Goal: Task Accomplishment & Management: Complete application form

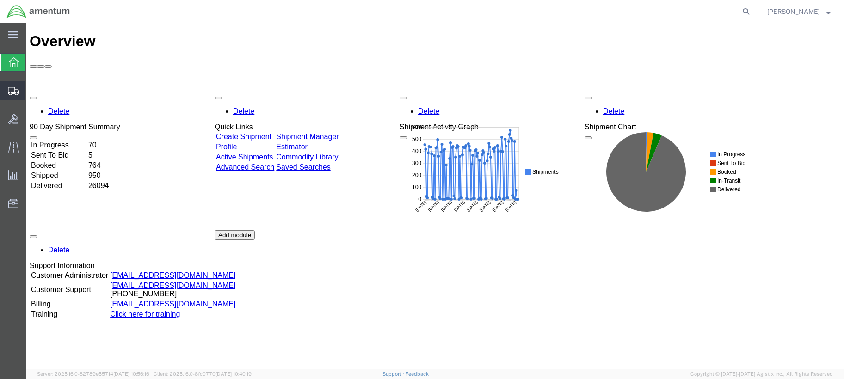
click at [0, 0] on span "Create Shipment" at bounding box center [0, 0] width 0 height 0
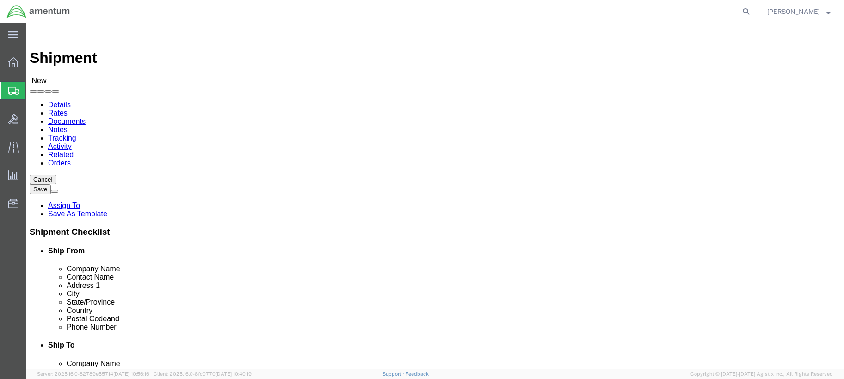
select select
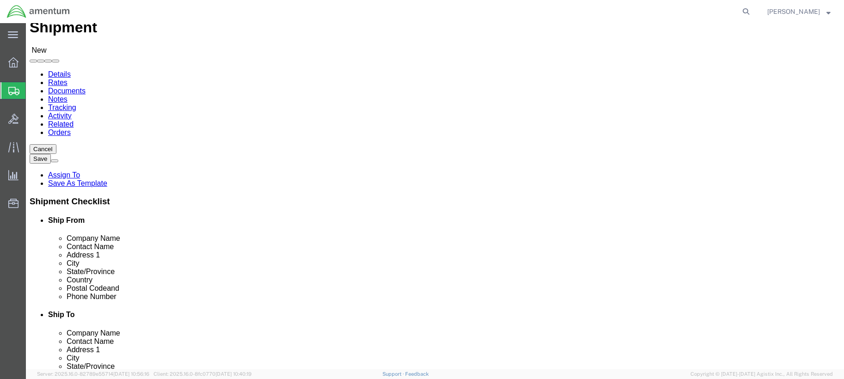
scroll to position [46, 0]
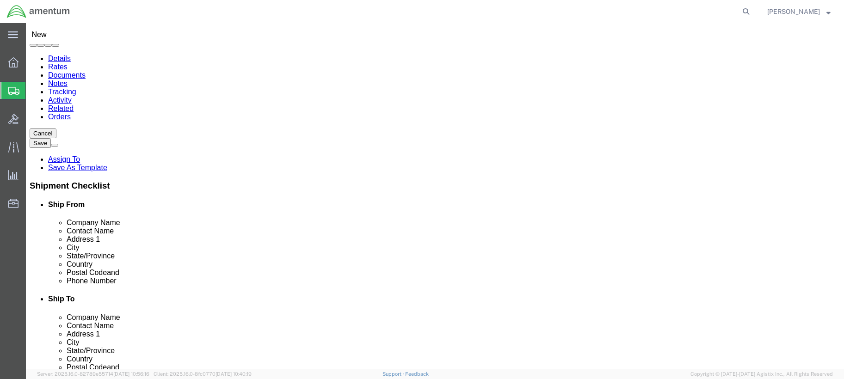
click input "text"
type input "[PERSON_NAME]"
click p "- AMENTUM - ([PERSON_NAME]) [STREET_ADDRESS][DATE][DATE]"
select select "[GEOGRAPHIC_DATA]"
type input "[PERSON_NAME]"
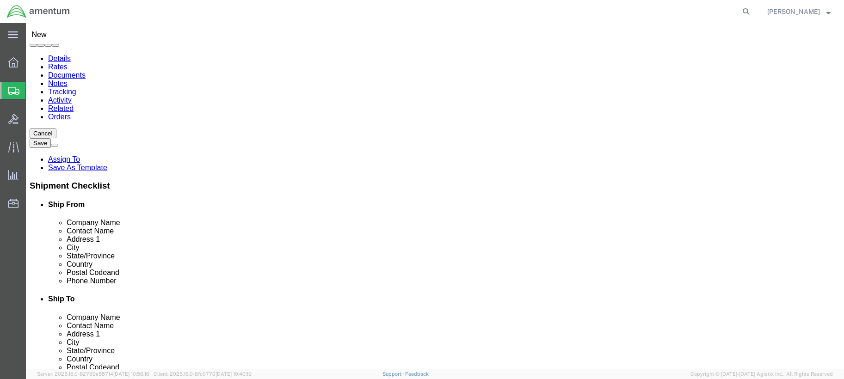
click input "text"
type input "[PHONE_NUMBER]"
click input "text"
type input "V2X"
click input "text"
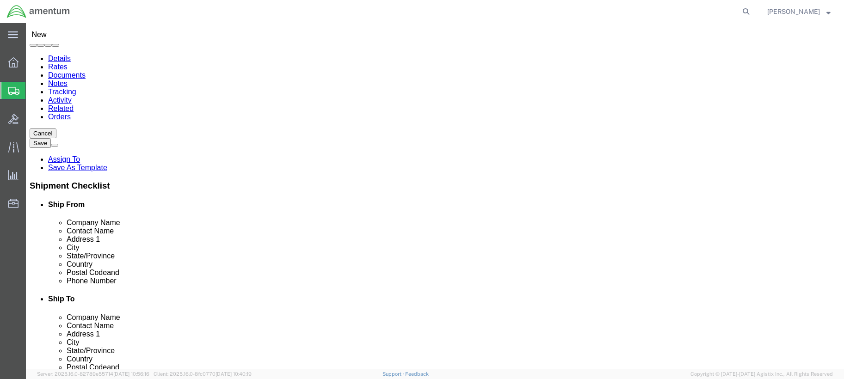
type input "[PERSON_NAME]"
click input "text"
drag, startPoint x: 304, startPoint y: 36, endPoint x: 309, endPoint y: 37, distance: 5.4
click ul "Details Rates Documents Notes Tracking Activity Related Orders"
click input "V2X"
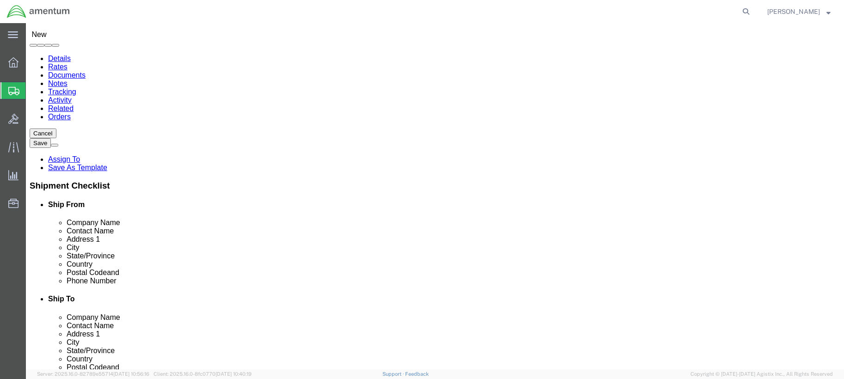
type input "V2X AIMD"
click input "text"
type input "[STREET_ADDRESS][PERSON_NAME]"
click input "text"
type input "BLDG 3245, RM 101"
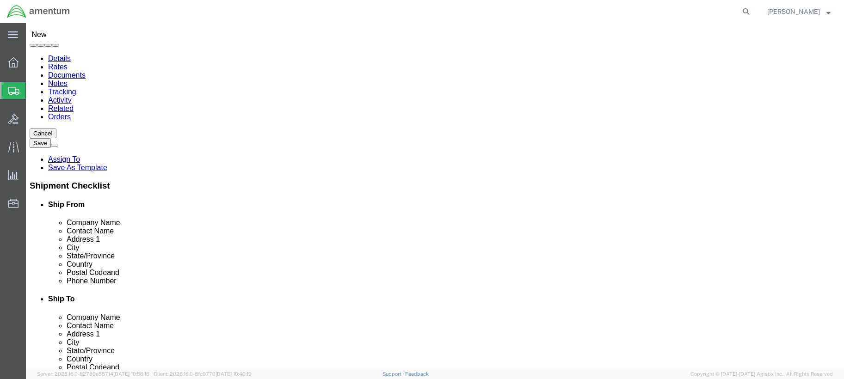
click input "text"
type input "Pensacola"
click label "Country"
click input "Postal Code"
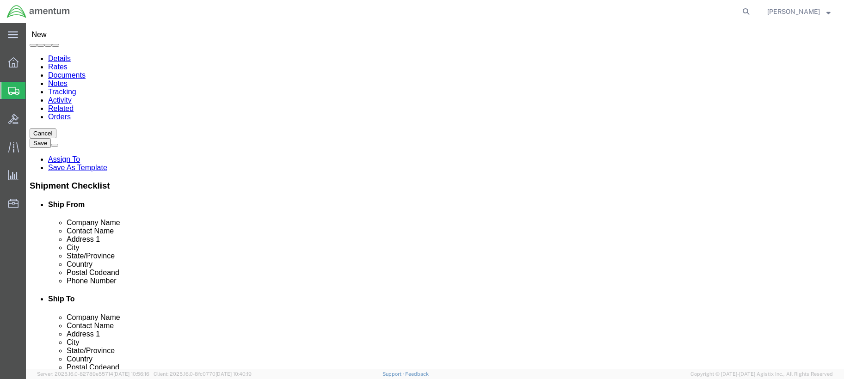
type input "32508"
click input "text"
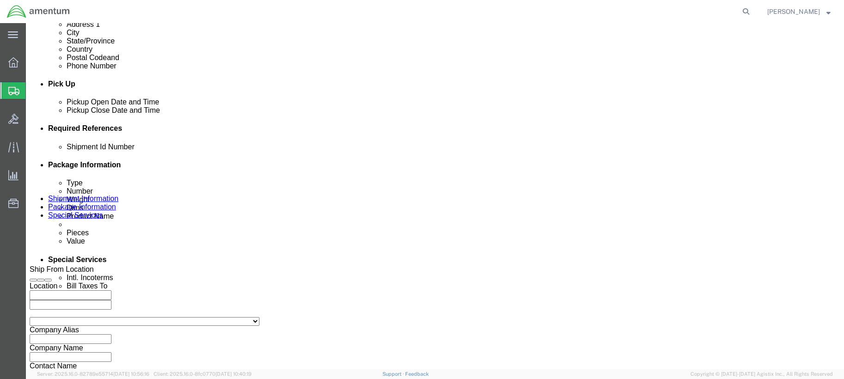
scroll to position [370, 0]
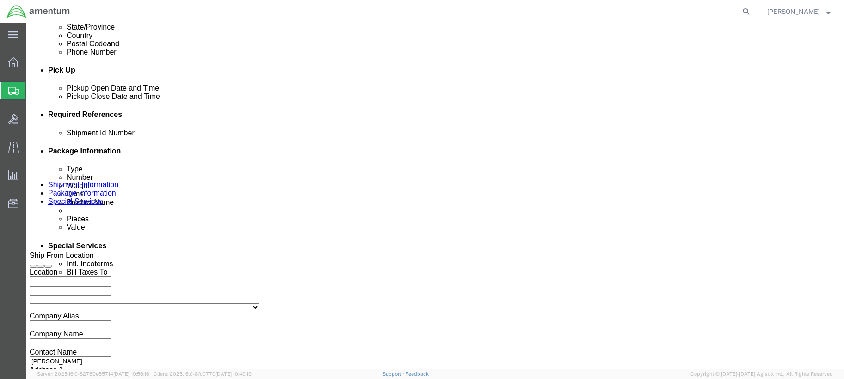
type input "[PHONE_NUMBER]"
click button "Add reference"
click select "Select Account Type Activity ID Airline Appointment Number ASN Batch Request # …"
select select "CUSTREF"
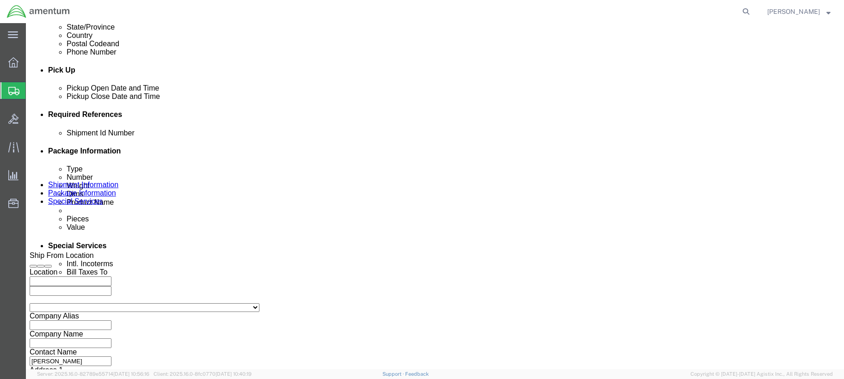
click select "Select Account Type Activity ID Airline Appointment Number ASN Batch Request # …"
click input "text"
type input "25-69"
click select "Select Account Type Activity ID Airline Appointment Number ASN Batch Request # …"
select select "PROJNUM"
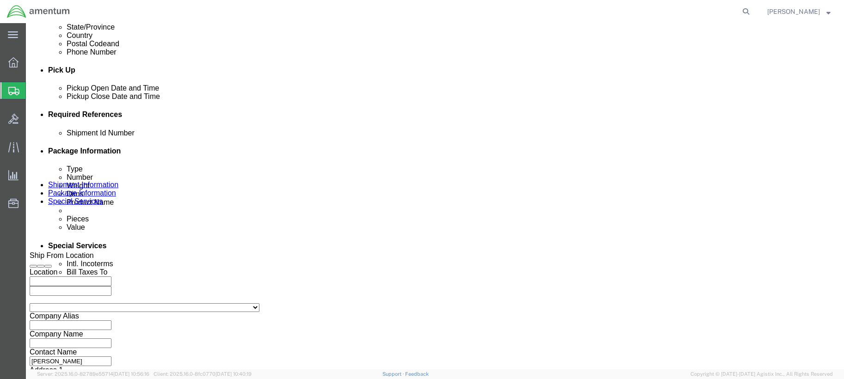
click select "Select Account Type Activity ID Airline Appointment Number ASN Batch Request # …"
click input "text"
click input "6907.4.117.01.C.FB.0.23C.E00"
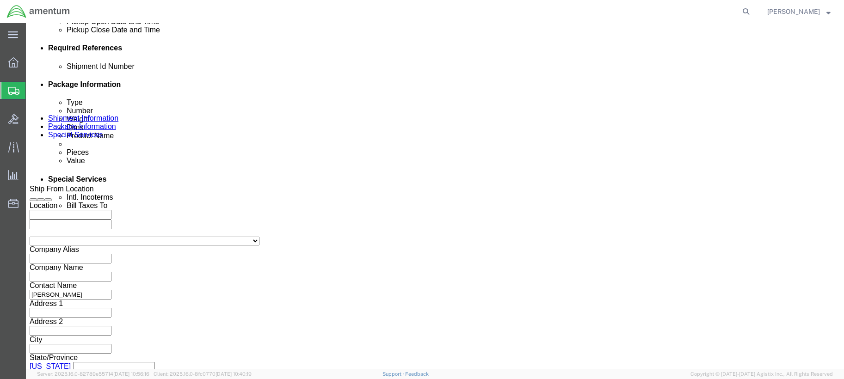
scroll to position [448, 0]
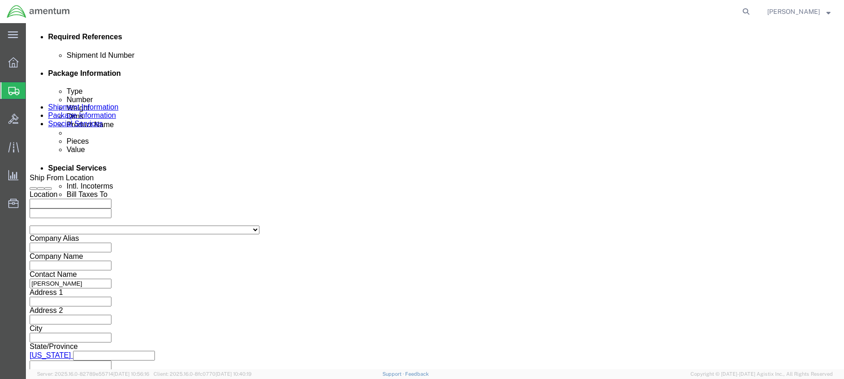
type input "6907.5.117.01.C.FR.0.23C.E00"
click button "Continue"
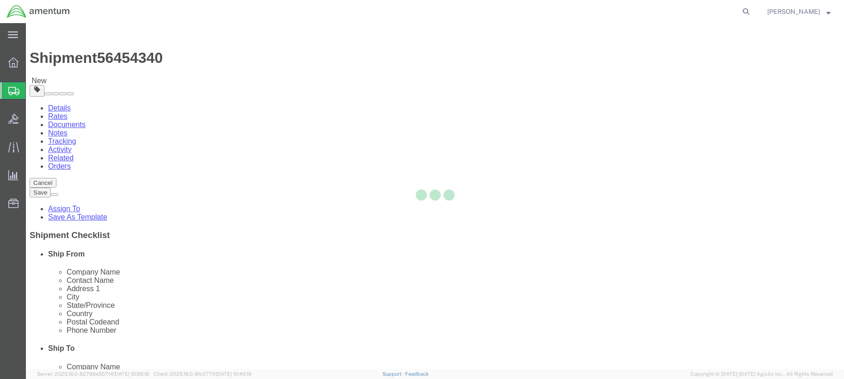
select select "CBOX"
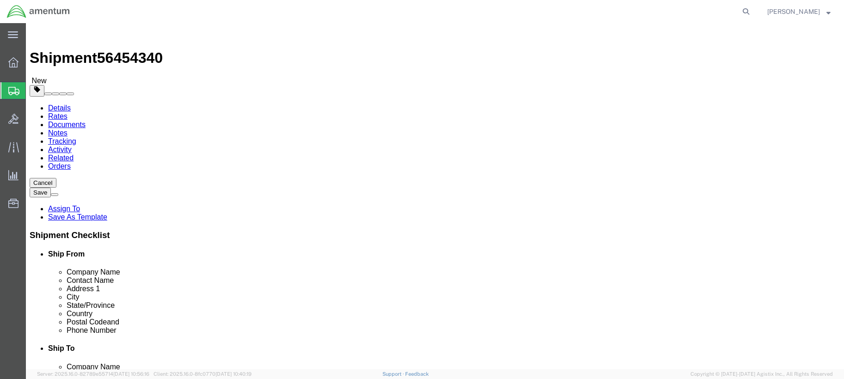
click input "text"
type input "10"
type input "12"
type input "2"
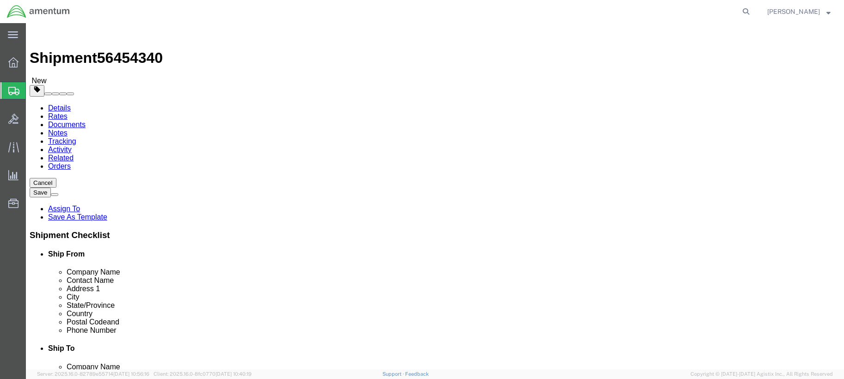
click link "Add Content"
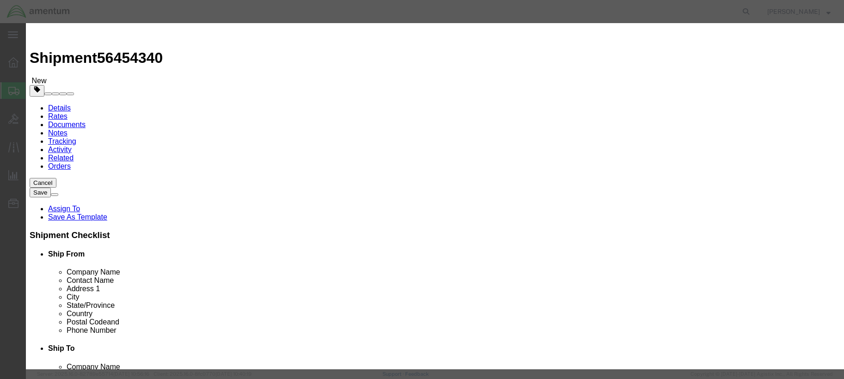
click input "text"
type input "MBEU179377 O2 Handles"
type input "1"
select select "USD"
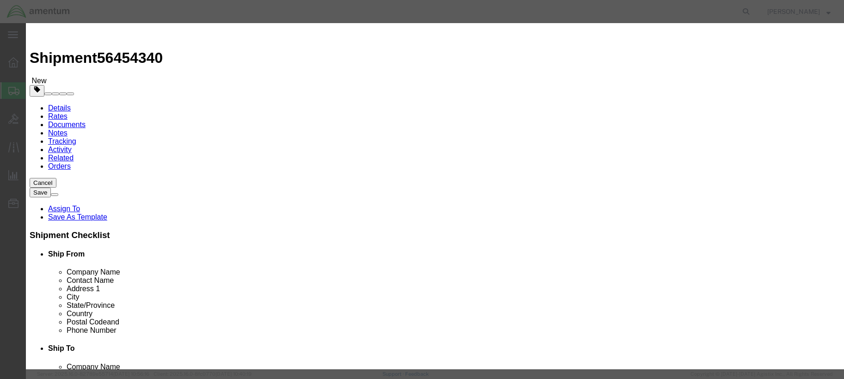
click select "Select 50 55 60 65 70 85 92.5 100 125 175 250 300 400"
select select "85"
click select "Select 50 55 60 65 70 85 92.5 100 125 175 250 300 400"
click input "MBEU179377 O2 Handles"
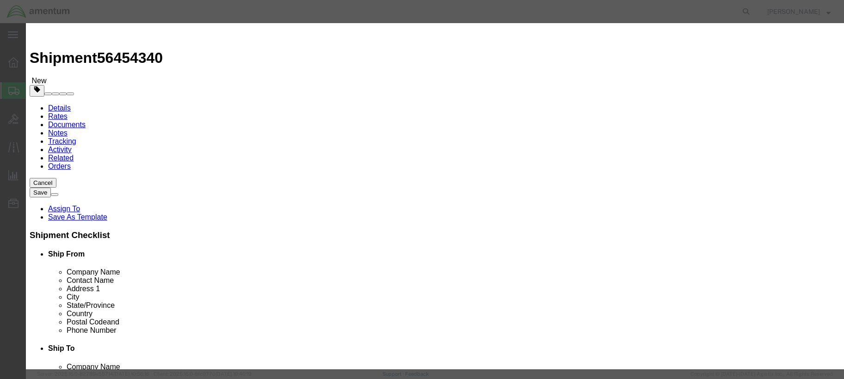
type input "MBEU179377 O2 Handles (6)"
click button "Save & Close"
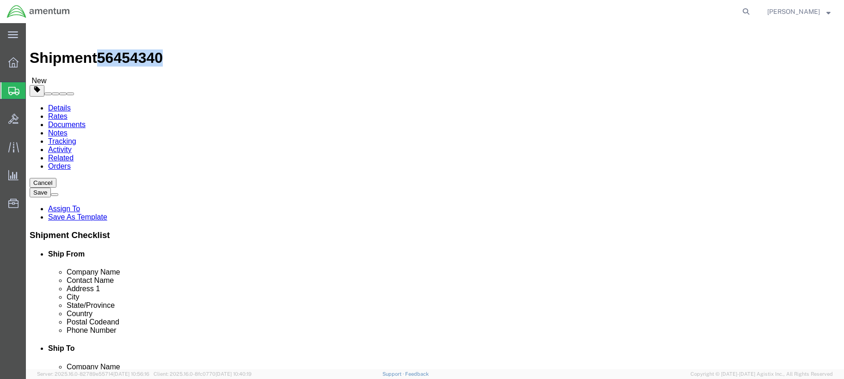
drag, startPoint x: 76, startPoint y: 8, endPoint x: 126, endPoint y: 10, distance: 50.0
click h1 "Shipment 56454340"
copy span "56454340"
click icon
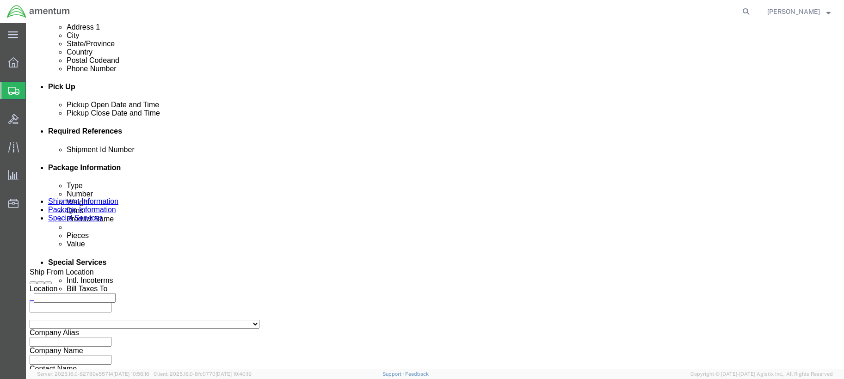
scroll to position [416, 0]
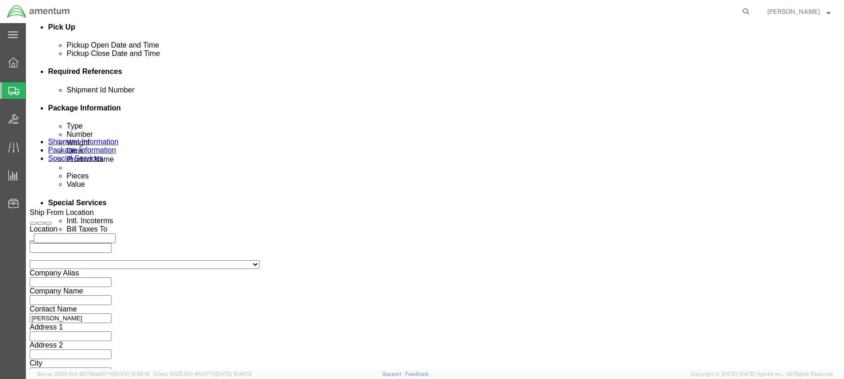
paste input "56454340"
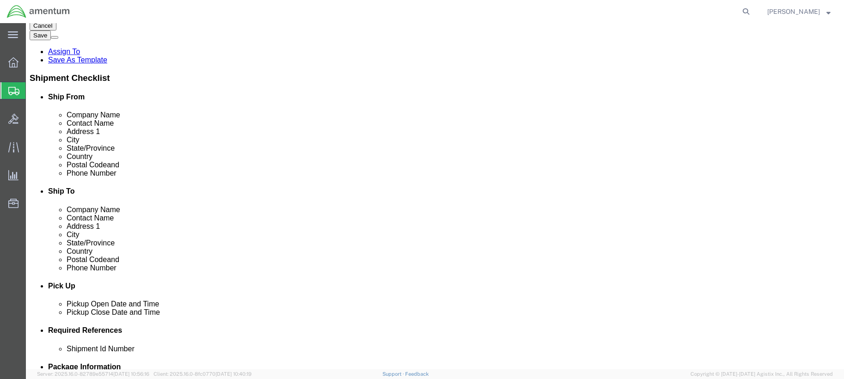
scroll to position [231, 0]
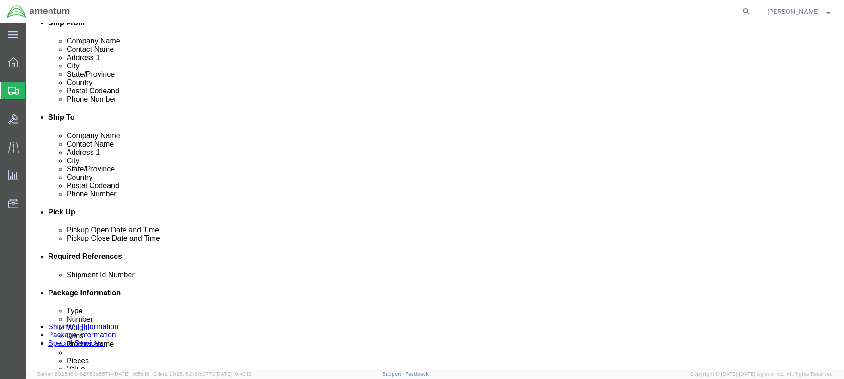
type input "56454340"
click button "Rate Shipment"
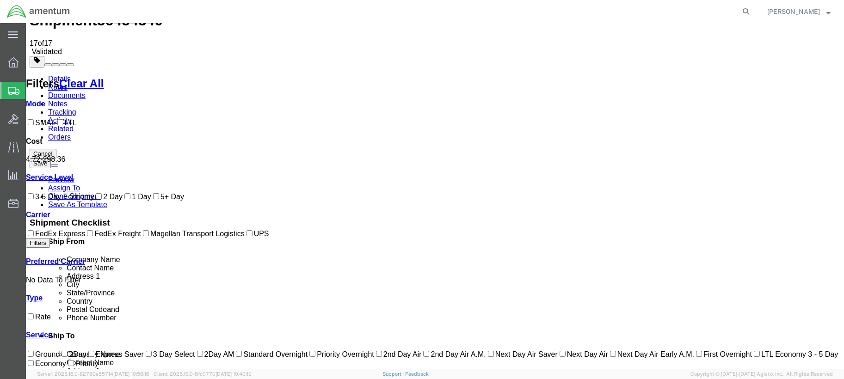
scroll to position [0, 0]
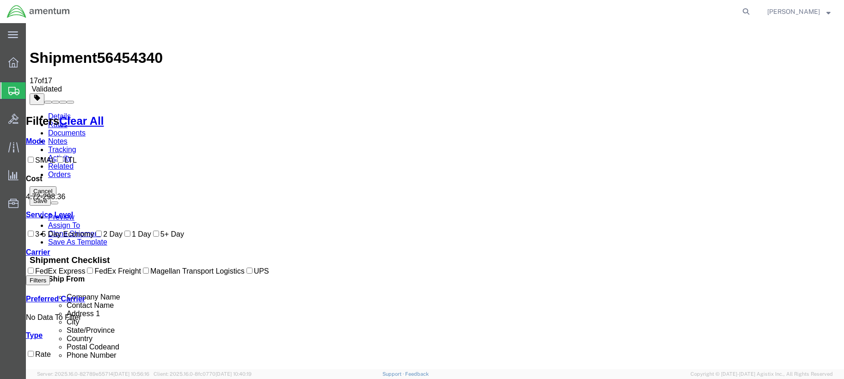
checkbox input "true"
